Goal: Task Accomplishment & Management: Use online tool/utility

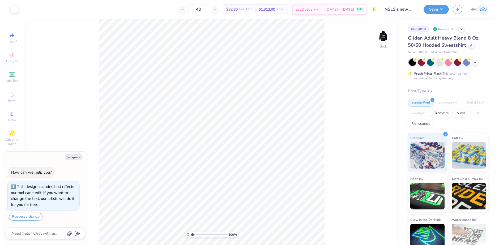
click at [192, 236] on input "range" at bounding box center [209, 234] width 36 height 5
drag, startPoint x: 192, startPoint y: 233, endPoint x: 202, endPoint y: 232, distance: 9.9
type input "3.61"
click at [202, 232] on input "range" at bounding box center [209, 234] width 36 height 5
click at [259, 186] on li "Group" at bounding box center [269, 187] width 42 height 10
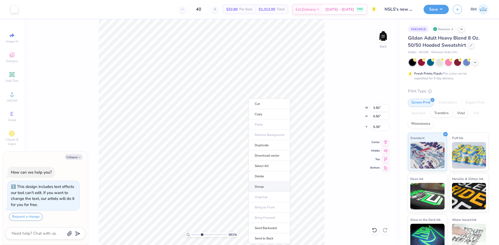
type textarea "x"
drag, startPoint x: 202, startPoint y: 235, endPoint x: 213, endPoint y: 235, distance: 11.2
type input "6.74"
click at [213, 235] on input "range" at bounding box center [209, 234] width 36 height 5
type textarea "x"
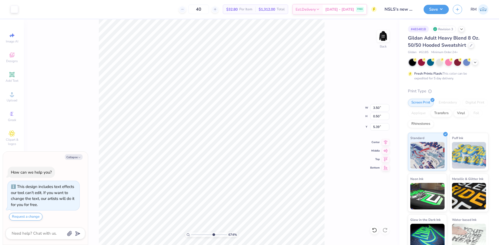
type input "2.22"
type input "0.32"
type textarea "x"
type input "5.40"
type textarea "x"
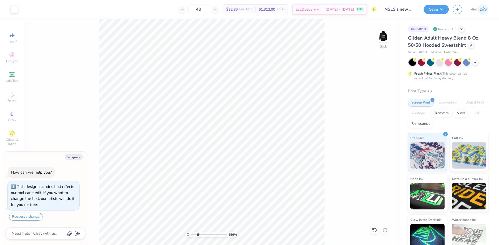
drag, startPoint x: 212, startPoint y: 233, endPoint x: 198, endPoint y: 224, distance: 16.6
type input "2.49"
click at [198, 232] on input "range" at bounding box center [209, 234] width 36 height 5
click at [382, 35] on img at bounding box center [383, 36] width 11 height 11
click at [176, 186] on li "Group" at bounding box center [187, 187] width 42 height 10
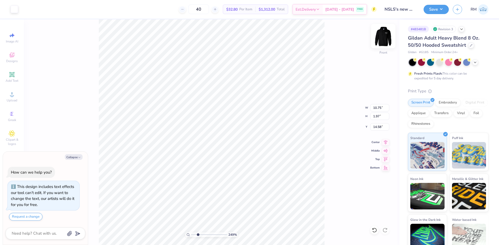
click at [387, 38] on img at bounding box center [382, 35] width 21 height 21
type textarea "x"
click at [197, 233] on input "range" at bounding box center [209, 234] width 36 height 5
drag, startPoint x: 197, startPoint y: 233, endPoint x: 205, endPoint y: 228, distance: 9.2
type input "4.58"
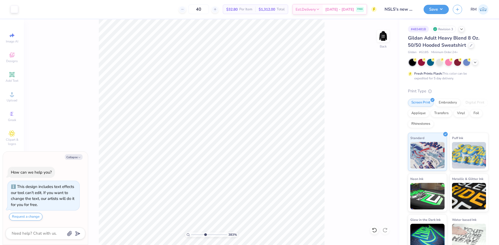
click at [205, 232] on input "range" at bounding box center [209, 234] width 36 height 5
type textarea "x"
drag, startPoint x: 205, startPoint y: 235, endPoint x: 226, endPoint y: 227, distance: 21.9
type input "10"
click at [226, 232] on input "range" at bounding box center [209, 234] width 36 height 5
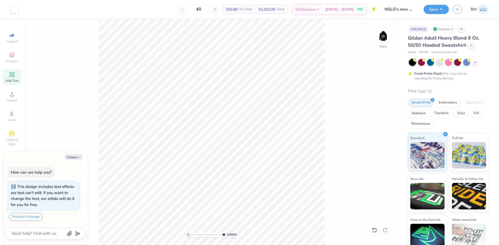
click at [10, 76] on icon at bounding box center [11, 74] width 5 height 5
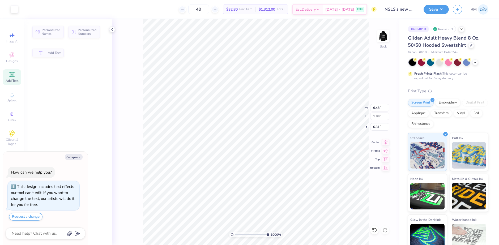
type textarea "x"
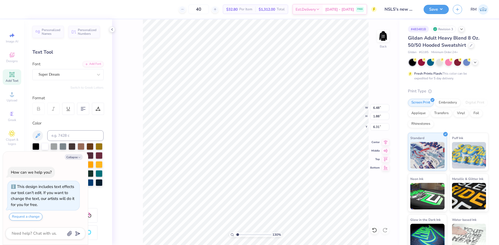
drag, startPoint x: 267, startPoint y: 235, endPoint x: 238, endPoint y: 231, distance: 29.5
type input "1.37"
click at [238, 232] on input "range" at bounding box center [253, 234] width 36 height 5
type textarea "x"
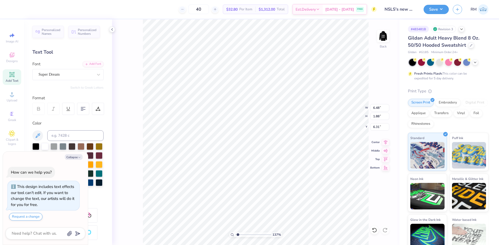
type textarea "T"
type textarea "x"
type textarea "TM"
type textarea "x"
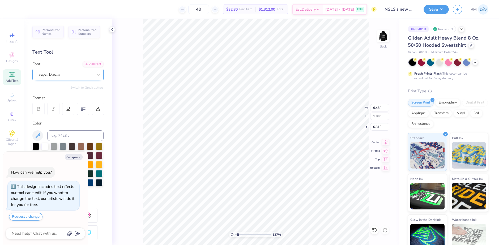
type textarea "TM"
type textarea "x"
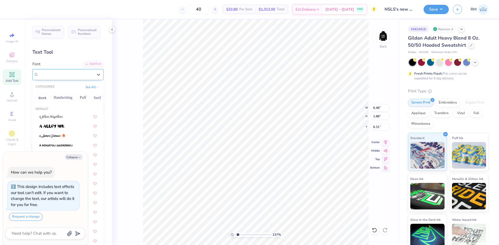
click at [46, 71] on div at bounding box center [65, 74] width 55 height 7
type input "ti"
type textarea "x"
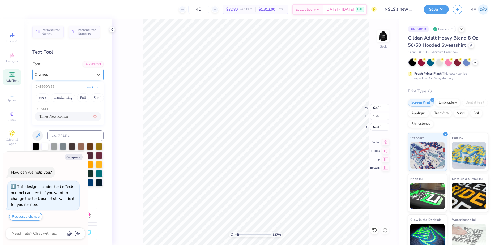
type input "times"
type textarea "x"
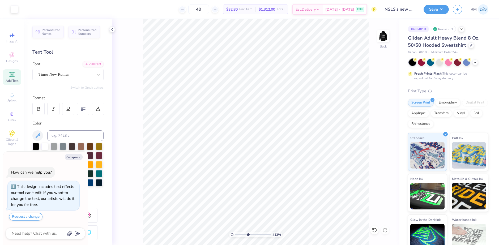
drag, startPoint x: 238, startPoint y: 234, endPoint x: 248, endPoint y: 234, distance: 10.4
type input "4.2"
click at [248, 234] on input "range" at bounding box center [253, 234] width 36 height 5
type textarea "x"
type input "5.72"
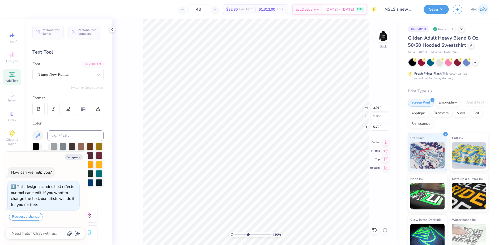
type textarea "x"
type input "1.06"
type input "0.49"
type input "7.46"
drag, startPoint x: 248, startPoint y: 235, endPoint x: 265, endPoint y: 230, distance: 17.8
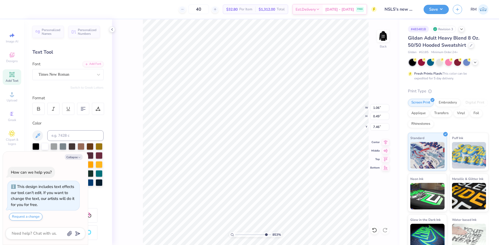
click at [265, 232] on input "range" at bounding box center [253, 234] width 36 height 5
type input "9.05"
type textarea "x"
type input "5.77"
type textarea "x"
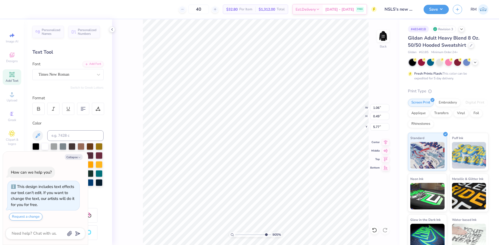
type input "5.15"
type textarea "x"
type input "0.24"
type input "0.11"
type input "5.66"
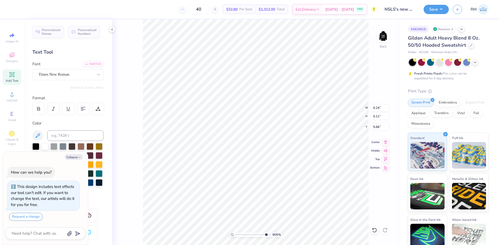
type textarea "x"
drag, startPoint x: 264, startPoint y: 235, endPoint x: 315, endPoint y: 225, distance: 51.2
type input "10"
click at [269, 232] on input "range" at bounding box center [252, 234] width 34 height 5
type textarea "x"
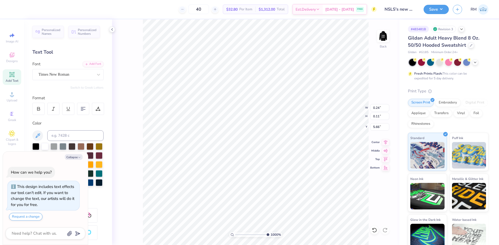
type input "5.52"
type textarea "x"
type input "0.16"
type input "0.08"
type input "5.57"
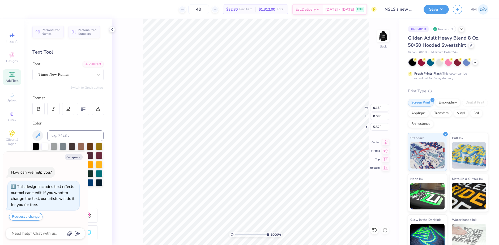
type textarea "x"
type input "5.58"
type textarea "x"
type input "0.12"
type input "0.06"
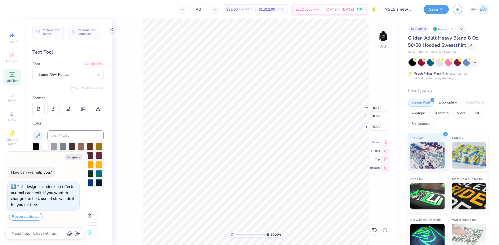
type input "5.60"
click at [295, 113] on li "Copy" at bounding box center [304, 114] width 42 height 10
type textarea "x"
type input "10"
drag, startPoint x: 266, startPoint y: 234, endPoint x: 288, endPoint y: 229, distance: 22.1
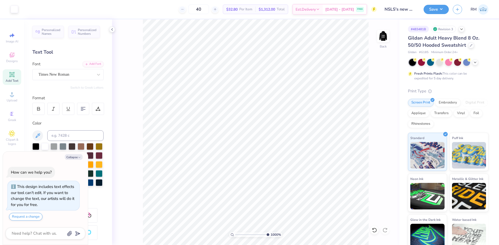
click at [269, 232] on input "range" at bounding box center [252, 234] width 34 height 5
type textarea "x"
drag, startPoint x: 267, startPoint y: 235, endPoint x: 260, endPoint y: 233, distance: 7.0
type input "7.63"
click at [260, 233] on input "range" at bounding box center [253, 234] width 36 height 5
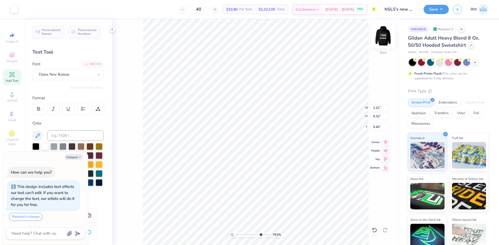
click at [383, 35] on img at bounding box center [382, 35] width 21 height 21
type textarea "x"
drag, startPoint x: 259, startPoint y: 233, endPoint x: 246, endPoint y: 222, distance: 17.2
click at [246, 232] on input "range" at bounding box center [253, 234] width 36 height 5
drag, startPoint x: 247, startPoint y: 234, endPoint x: 241, endPoint y: 233, distance: 5.8
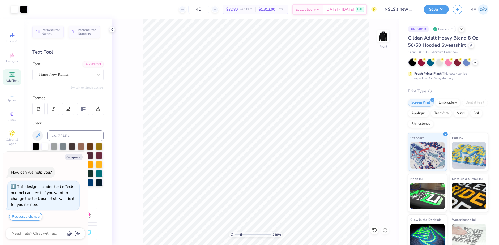
type input "2.19"
click at [241, 233] on input "range" at bounding box center [253, 234] width 36 height 5
type textarea "x"
type input "2.97"
type input "0.54"
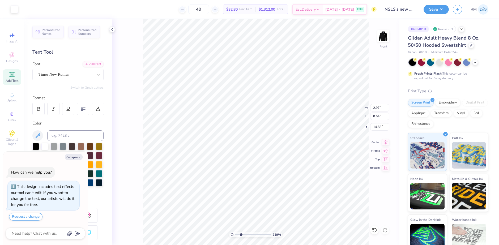
type textarea "x"
type input "14.54"
type textarea "x"
drag, startPoint x: 241, startPoint y: 234, endPoint x: 240, endPoint y: 230, distance: 4.0
click at [240, 232] on input "range" at bounding box center [253, 234] width 36 height 5
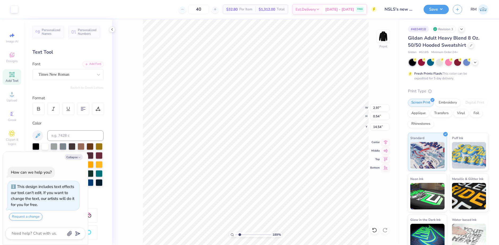
type input "1.89"
click at [373, 230] on icon at bounding box center [374, 229] width 5 height 5
type textarea "x"
type input "14.58"
click at [384, 36] on img at bounding box center [382, 35] width 21 height 21
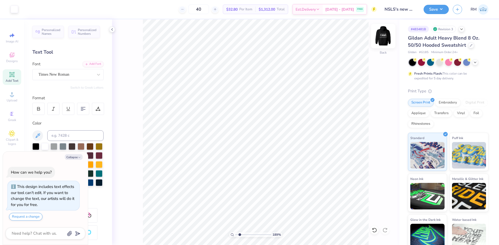
click at [385, 32] on img at bounding box center [382, 35] width 21 height 21
type textarea "x"
type input "16.37"
type textarea "x"
type input "15.73"
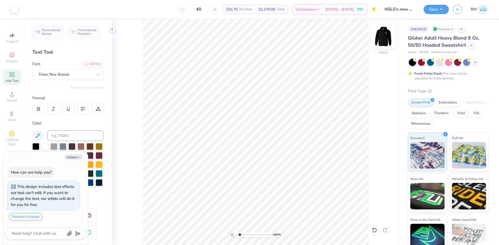
click at [378, 40] on img at bounding box center [382, 35] width 21 height 21
click at [380, 35] on img at bounding box center [382, 35] width 21 height 21
type textarea "x"
click at [382, 29] on div "189 % Front" at bounding box center [255, 132] width 287 height 226
drag, startPoint x: 239, startPoint y: 234, endPoint x: 247, endPoint y: 232, distance: 8.6
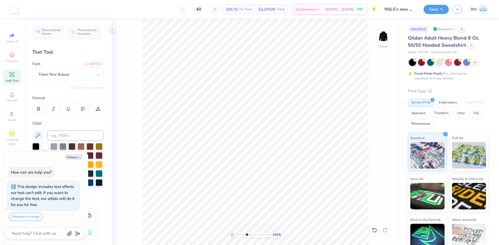
type input "3.98"
click at [247, 232] on input "range" at bounding box center [253, 234] width 36 height 5
click at [386, 38] on img at bounding box center [382, 35] width 21 height 21
type textarea "x"
drag, startPoint x: 246, startPoint y: 234, endPoint x: 249, endPoint y: 233, distance: 3.7
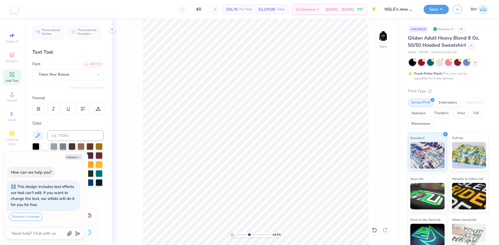
type input "4.5"
click at [249, 233] on input "range" at bounding box center [253, 234] width 36 height 5
type textarea "x"
drag, startPoint x: 249, startPoint y: 233, endPoint x: 240, endPoint y: 233, distance: 8.5
type input "2.04"
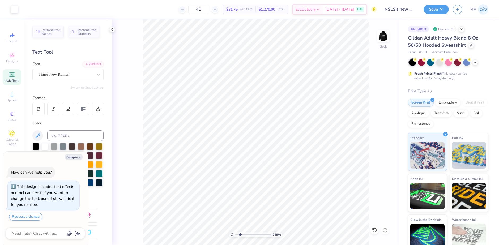
click at [240, 233] on input "range" at bounding box center [253, 234] width 36 height 5
type textarea "x"
drag, startPoint x: 376, startPoint y: 109, endPoint x: 387, endPoint y: 108, distance: 11.4
click at [387, 108] on input "2.22" at bounding box center [379, 107] width 19 height 7
type input "2.50"
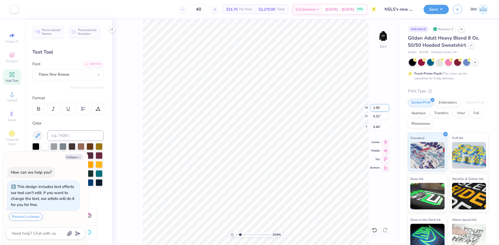
type textarea "x"
type input "0.36"
type input "5.38"
click at [12, 97] on circle at bounding box center [11, 95] width 3 height 3
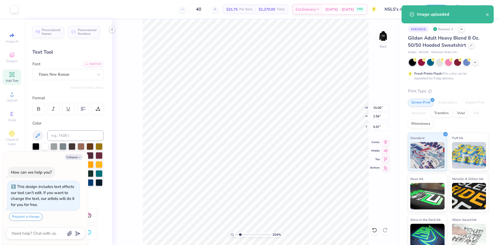
click at [111, 28] on icon at bounding box center [112, 29] width 4 height 4
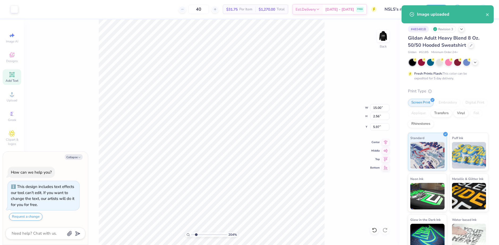
type textarea "x"
type input "9.38"
type input "1.60"
type input "6.93"
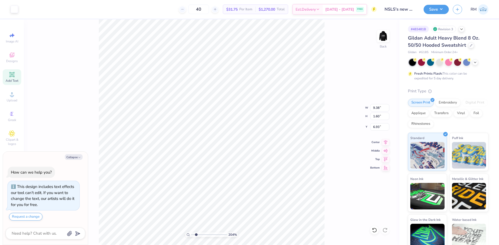
type textarea "x"
click at [377, 109] on input "9.38" at bounding box center [379, 107] width 19 height 7
type input "2"
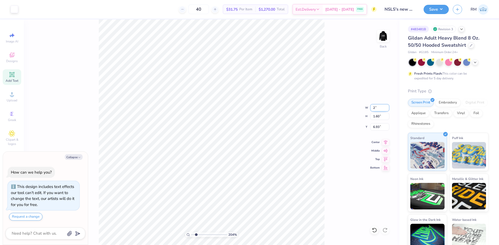
type textarea "x"
type input "2.00"
type input "0.34"
type input "7.56"
type textarea "x"
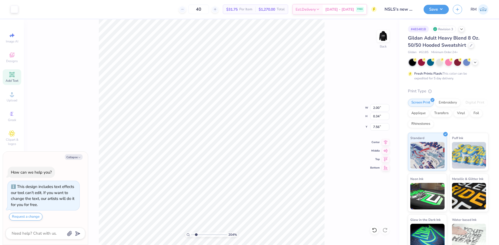
type input "5.38"
drag, startPoint x: 196, startPoint y: 233, endPoint x: 208, endPoint y: 233, distance: 11.4
type input "5.32"
click at [208, 233] on input "range" at bounding box center [209, 234] width 36 height 5
type textarea "x"
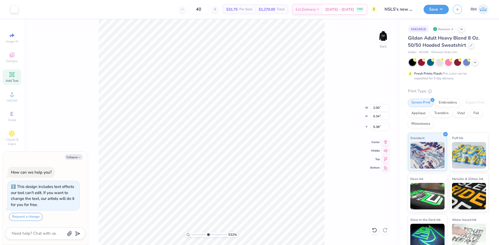
type input "5.34"
type textarea "x"
type input "3.38"
type input "0.58"
type textarea "x"
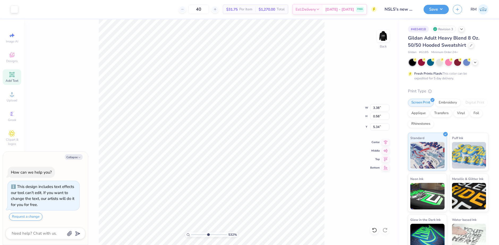
type input "2.31"
type input "0.39"
type textarea "x"
type input "5.38"
type textarea "x"
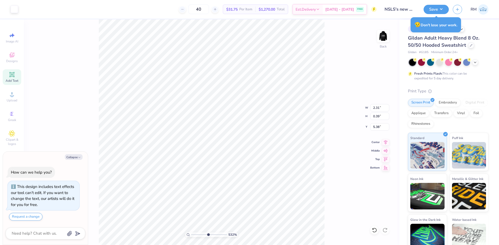
type input "5.31"
click at [264, 184] on li "Group" at bounding box center [272, 187] width 42 height 10
type textarea "x"
drag, startPoint x: 206, startPoint y: 234, endPoint x: 191, endPoint y: 231, distance: 15.9
click at [191, 232] on input "range" at bounding box center [209, 234] width 36 height 5
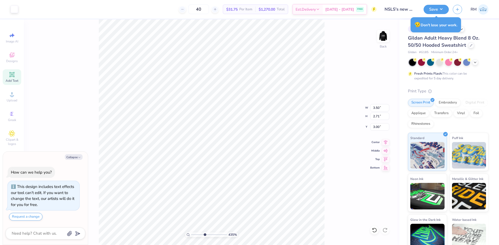
drag, startPoint x: 192, startPoint y: 233, endPoint x: 204, endPoint y: 230, distance: 12.7
type input "4.35"
click at [204, 232] on input "range" at bounding box center [209, 234] width 36 height 5
click at [374, 229] on icon at bounding box center [374, 229] width 5 height 5
type textarea "x"
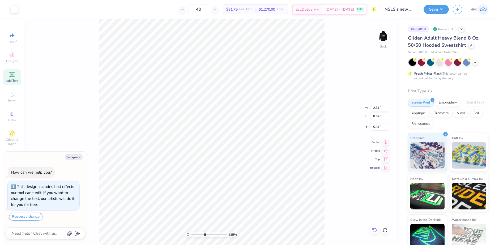
type input "2.61"
type textarea "x"
type input "5.31"
type textarea "x"
type input "2.61"
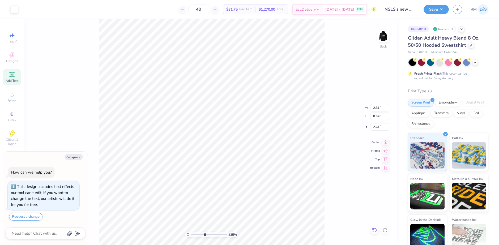
type textarea "x"
type input "2.52"
type textarea "x"
type input "2.50"
click at [205, 179] on li "Group" at bounding box center [210, 182] width 42 height 10
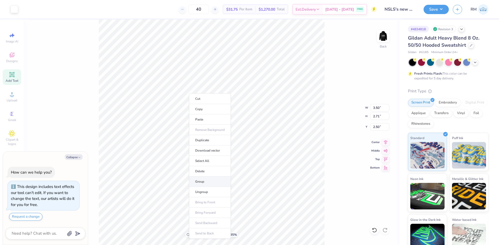
type textarea "x"
click at [375, 124] on input "2.50" at bounding box center [379, 126] width 19 height 7
type input "3"
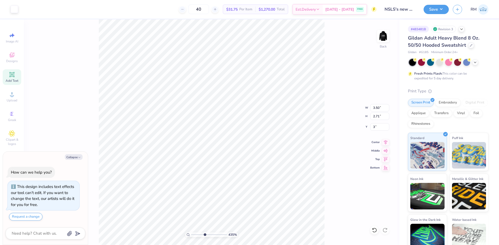
type textarea "x"
click at [377, 127] on input "2.50" at bounding box center [379, 126] width 19 height 7
type input "3"
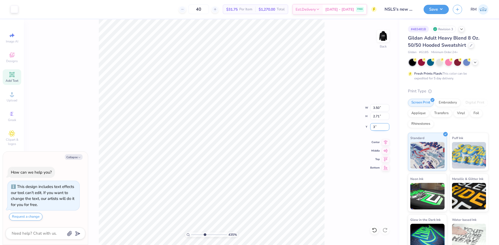
type textarea "x"
type input "3.00"
type textarea "x"
drag, startPoint x: 205, startPoint y: 236, endPoint x: 198, endPoint y: 231, distance: 8.9
type input "2.49"
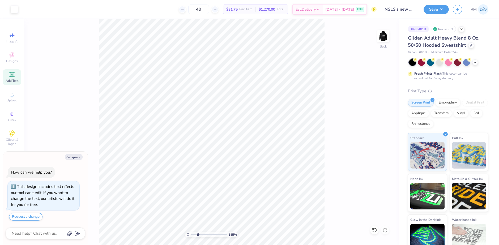
click at [198, 232] on input "range" at bounding box center [209, 234] width 36 height 5
type textarea "x"
type input "2.19"
click at [197, 233] on input "range" at bounding box center [209, 234] width 36 height 5
click at [376, 231] on icon at bounding box center [374, 229] width 5 height 5
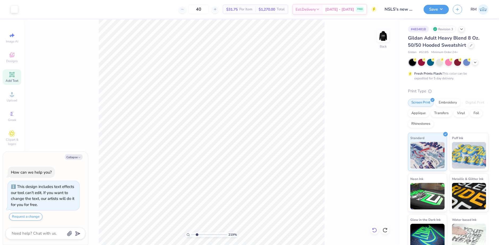
click at [376, 231] on icon at bounding box center [374, 229] width 5 height 5
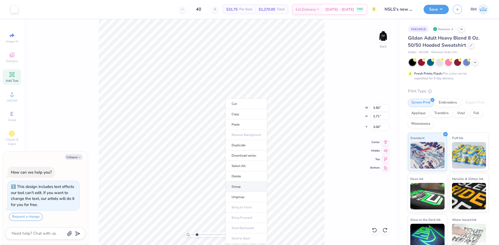
click at [242, 186] on li "Group" at bounding box center [246, 187] width 42 height 10
click at [381, 37] on img at bounding box center [382, 35] width 21 height 21
type textarea "x"
click at [196, 233] on input "range" at bounding box center [209, 234] width 36 height 5
type input "1.67"
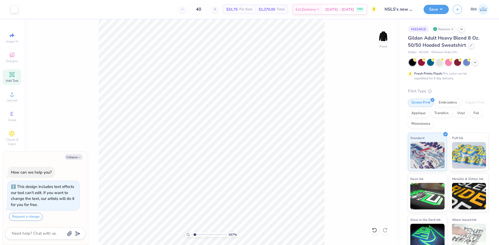
click at [195, 232] on input "range" at bounding box center [209, 234] width 36 height 5
click at [211, 184] on li "Group" at bounding box center [221, 187] width 42 height 10
click at [235, 185] on li "Group" at bounding box center [240, 187] width 42 height 10
type textarea "x"
type input "12.18"
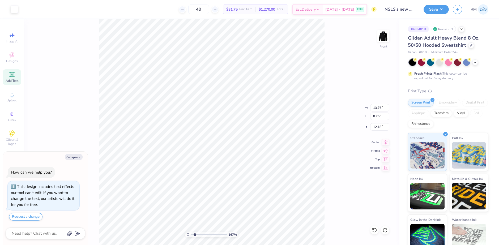
type textarea "x"
type input "6.00"
click at [210, 188] on li "Group" at bounding box center [216, 187] width 42 height 10
type textarea "x"
type input "8.42"
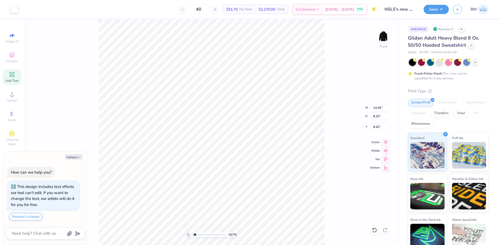
type textarea "x"
type input "9.40"
click at [9, 99] on span "Upload" at bounding box center [12, 100] width 11 height 4
type textarea "x"
type input "4.46"
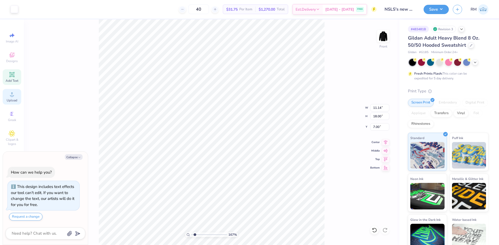
type input "7.21"
type input "17.79"
type textarea "x"
type input "6.00"
type textarea "x"
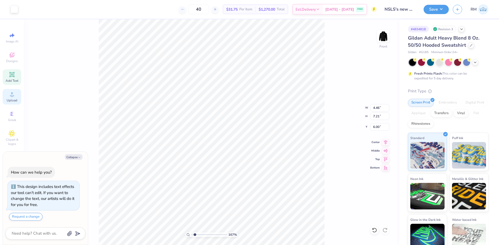
type input "2.33"
type input "3.76"
type textarea "x"
type input "10.13"
type textarea "x"
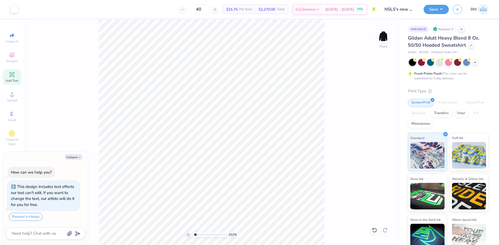
click at [195, 233] on input "range" at bounding box center [209, 234] width 36 height 5
type input "1.22"
click at [193, 235] on input "range" at bounding box center [209, 234] width 36 height 5
type textarea "x"
type input "18.73"
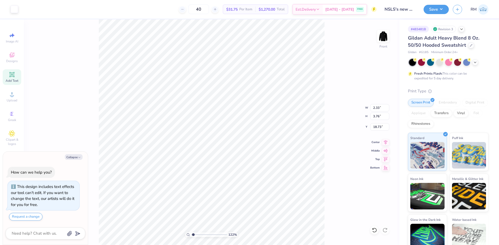
type textarea "x"
type input "6.37"
type textarea "x"
type input "6.00"
click at [8, 94] on div "Upload" at bounding box center [12, 97] width 19 height 16
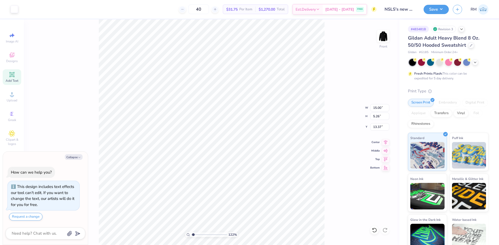
type textarea "x"
type input "6.45"
type input "2.26"
type input "16.37"
type textarea "x"
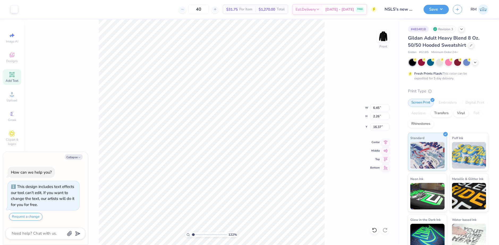
type input "6.00"
type textarea "x"
type input "14.45"
type input "8.25"
type textarea "x"
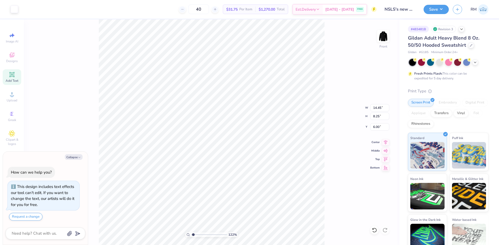
type input "8.26"
type textarea "x"
type input "4.24"
type input "1.49"
type textarea "x"
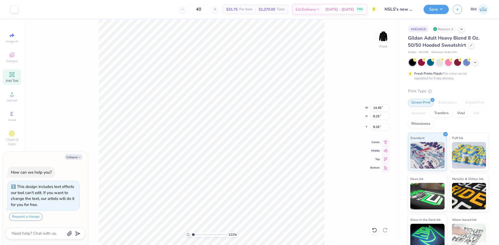
type input "7.49"
type textarea "x"
type input "16.00"
type textarea "x"
type input "16.21"
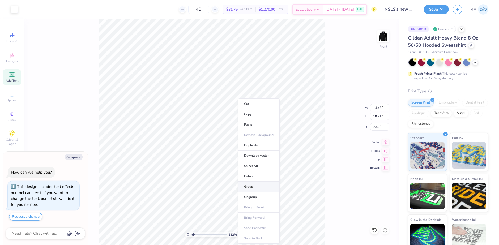
click at [254, 184] on li "Group" at bounding box center [259, 187] width 42 height 10
type textarea "x"
drag, startPoint x: 193, startPoint y: 234, endPoint x: 198, endPoint y: 232, distance: 4.9
type input "2.56"
click at [198, 232] on input "range" at bounding box center [209, 234] width 36 height 5
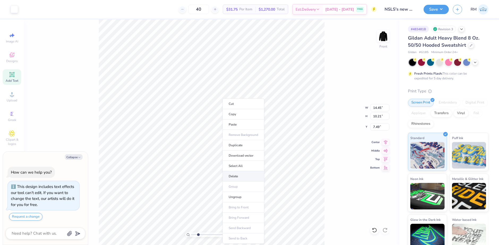
type textarea "x"
drag, startPoint x: 199, startPoint y: 235, endPoint x: 206, endPoint y: 233, distance: 7.1
type input "4.58"
click at [205, 234] on input "range" at bounding box center [209, 234] width 36 height 5
click at [166, 187] on li "Group" at bounding box center [176, 187] width 42 height 10
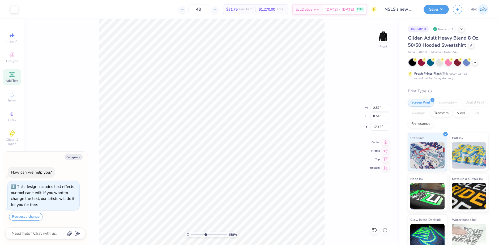
type textarea "x"
type input "16.54"
type textarea "x"
type input "17.15"
type textarea "x"
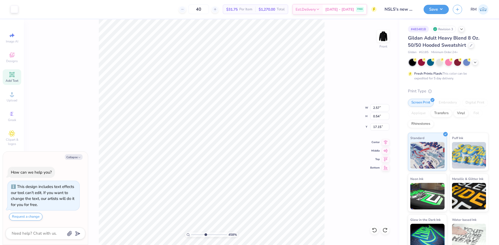
type input "17.92"
type textarea "x"
type input "17.15"
click at [184, 187] on li "Group" at bounding box center [191, 187] width 42 height 10
type textarea "x"
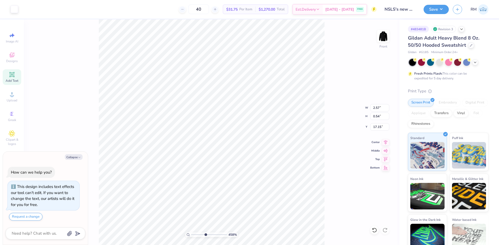
type input "16.54"
type textarea "x"
drag, startPoint x: 204, startPoint y: 234, endPoint x: 201, endPoint y: 233, distance: 3.0
click at [201, 233] on input "range" at bounding box center [209, 234] width 36 height 5
click at [182, 184] on li "Group" at bounding box center [187, 187] width 42 height 10
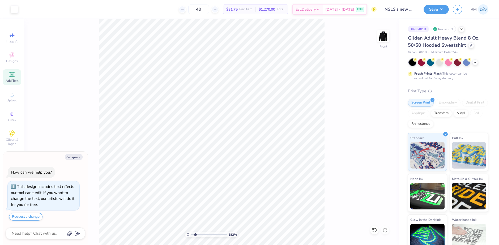
drag, startPoint x: 200, startPoint y: 235, endPoint x: 195, endPoint y: 234, distance: 4.8
click at [195, 234] on input "range" at bounding box center [209, 234] width 36 height 5
click at [201, 187] on li "Group" at bounding box center [207, 187] width 42 height 10
click at [194, 234] on input "range" at bounding box center [209, 234] width 36 height 5
click at [237, 186] on li "Group" at bounding box center [244, 187] width 42 height 10
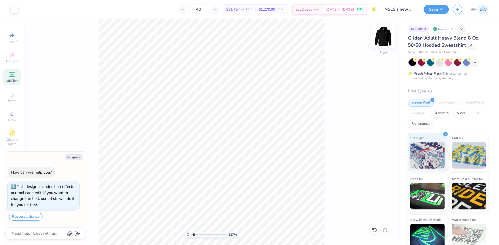
click at [385, 34] on img at bounding box center [382, 35] width 21 height 21
click at [378, 33] on img at bounding box center [382, 35] width 21 height 21
drag, startPoint x: 194, startPoint y: 235, endPoint x: 186, endPoint y: 235, distance: 8.2
click at [191, 235] on input "range" at bounding box center [209, 234] width 36 height 5
